Goal: Task Accomplishment & Management: Use online tool/utility

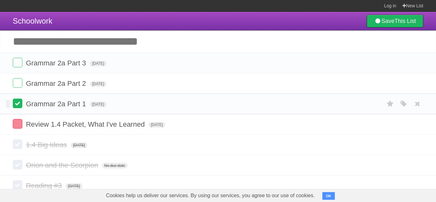
click at [17, 107] on label at bounding box center [18, 104] width 10 height 10
click at [18, 79] on label at bounding box center [18, 83] width 10 height 10
click at [17, 61] on label at bounding box center [18, 63] width 10 height 10
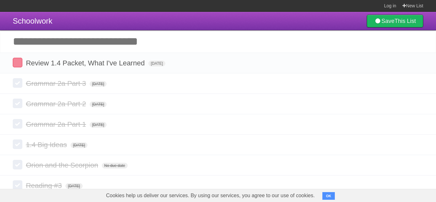
click at [17, 61] on label at bounding box center [18, 63] width 10 height 10
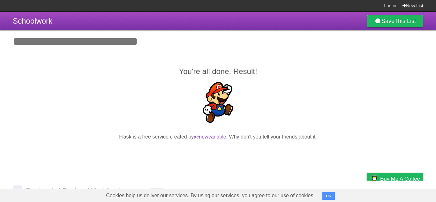
click at [417, 4] on link "New List" at bounding box center [413, 5] width 21 height 11
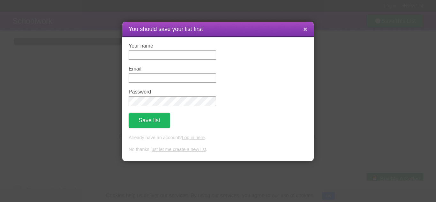
click at [302, 32] on button at bounding box center [305, 29] width 14 height 12
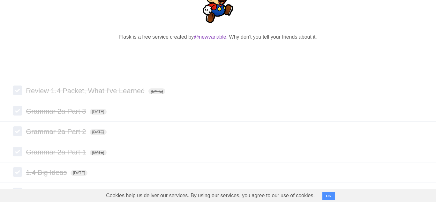
scroll to position [100, 0]
click at [419, 92] on icon at bounding box center [417, 91] width 9 height 11
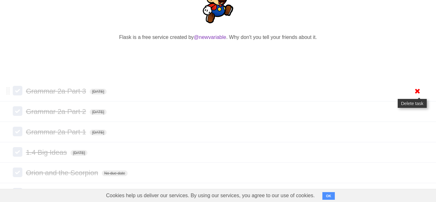
click at [418, 92] on icon at bounding box center [417, 91] width 9 height 11
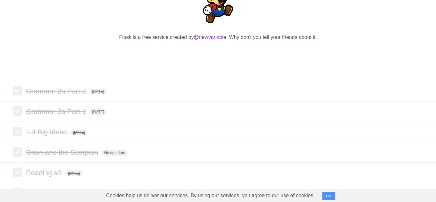
click at [418, 92] on icon at bounding box center [417, 91] width 9 height 11
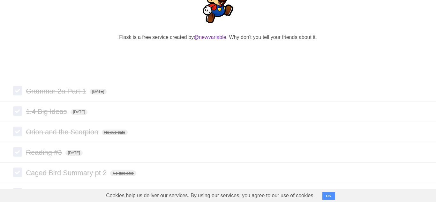
click at [418, 92] on icon at bounding box center [417, 91] width 9 height 11
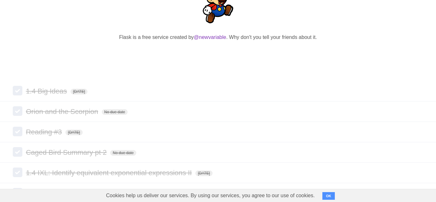
click at [418, 92] on icon at bounding box center [417, 91] width 9 height 11
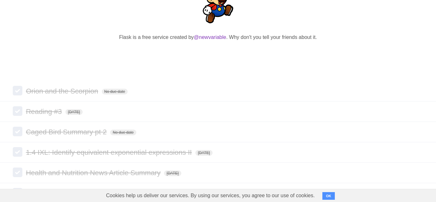
click at [416, 91] on icon at bounding box center [417, 91] width 9 height 11
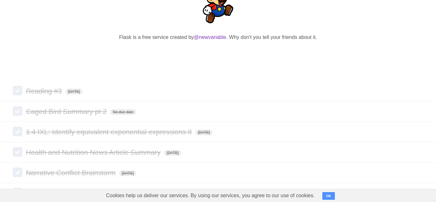
click at [416, 91] on icon at bounding box center [417, 91] width 9 height 11
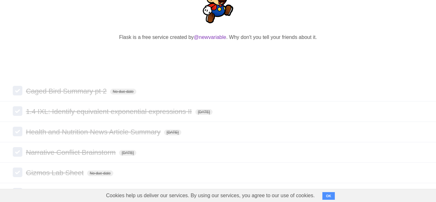
click at [416, 91] on icon at bounding box center [417, 91] width 9 height 11
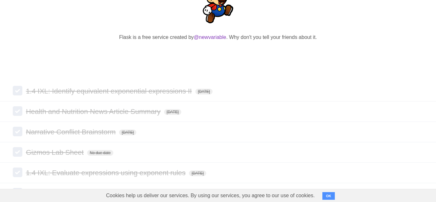
click at [416, 91] on icon at bounding box center [417, 91] width 9 height 11
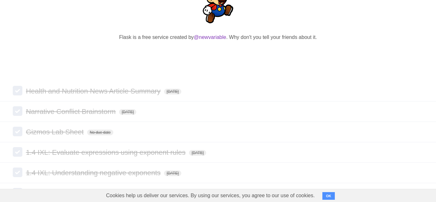
click at [416, 91] on icon at bounding box center [417, 91] width 9 height 11
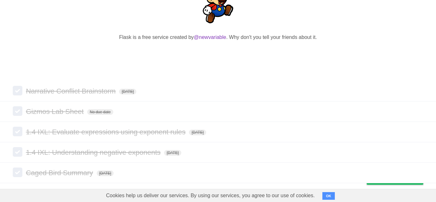
click at [416, 91] on icon at bounding box center [417, 91] width 9 height 11
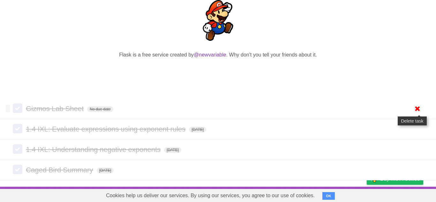
click at [418, 108] on icon at bounding box center [417, 108] width 9 height 11
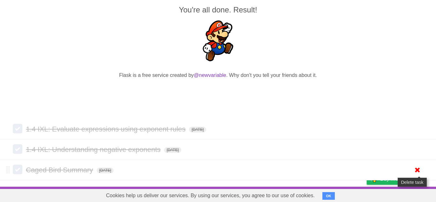
click at [416, 168] on icon at bounding box center [417, 170] width 9 height 11
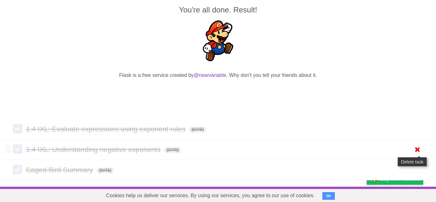
scroll to position [42, 0]
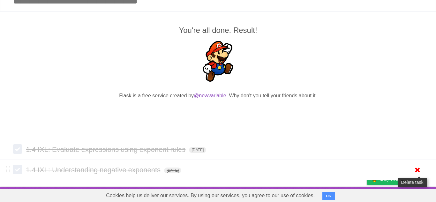
click at [418, 168] on icon at bounding box center [417, 170] width 9 height 11
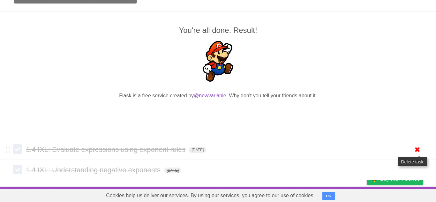
scroll to position [21, 0]
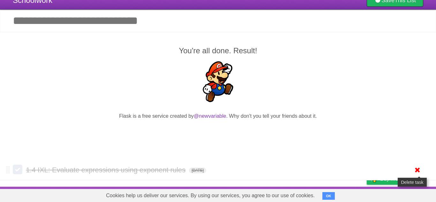
click at [418, 168] on icon at bounding box center [417, 170] width 9 height 11
